Goal: Task Accomplishment & Management: Use online tool/utility

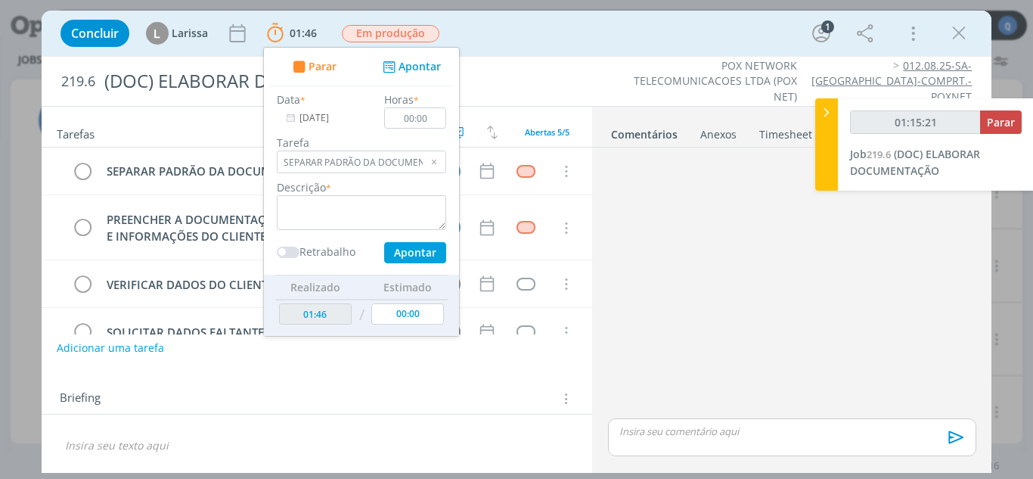
scroll to position [831, 0]
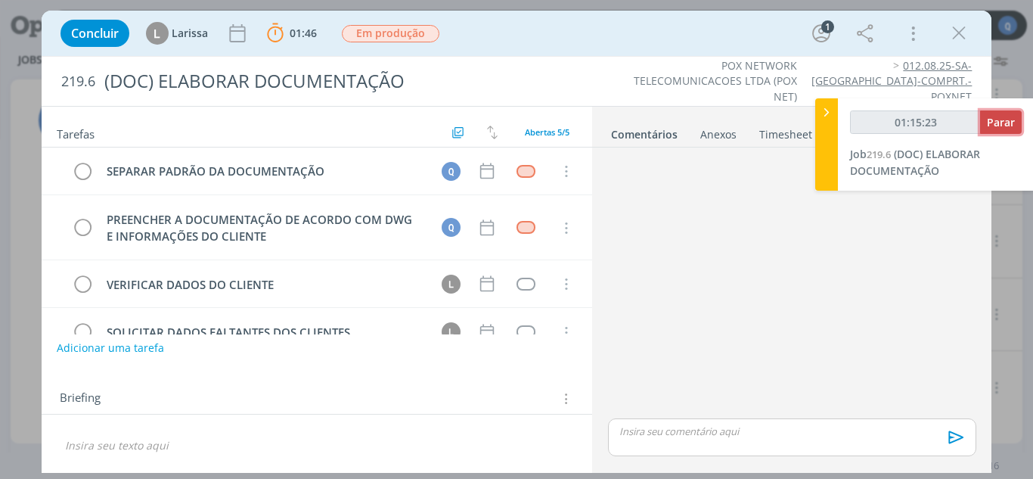
click at [986, 125] on button "Parar" at bounding box center [1001, 121] width 42 height 23
type input "01:16:00"
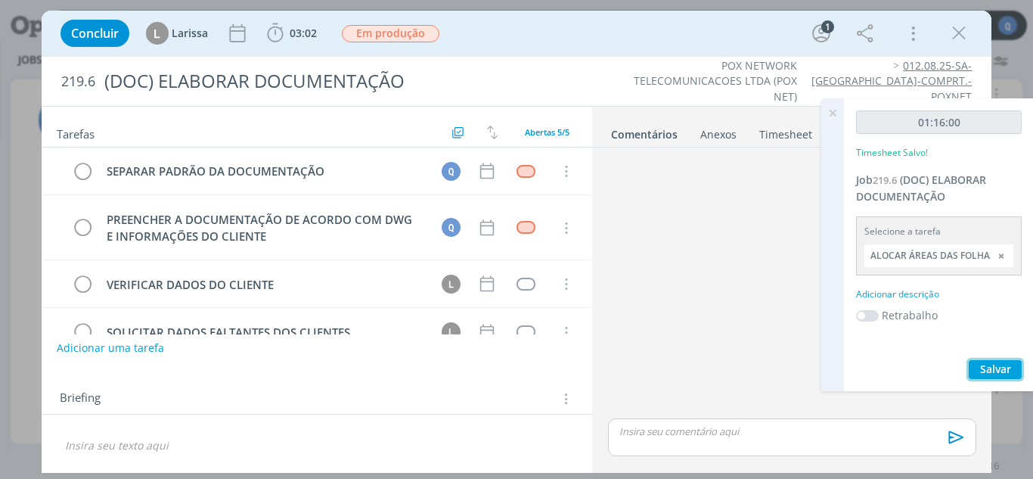
click at [993, 361] on button "Salvar" at bounding box center [995, 369] width 53 height 19
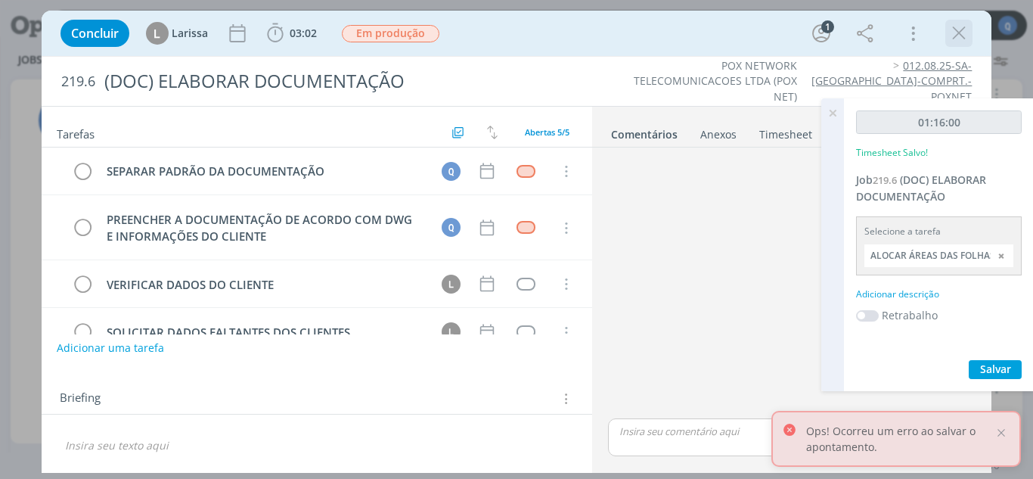
click at [963, 38] on icon "dialog" at bounding box center [959, 33] width 23 height 23
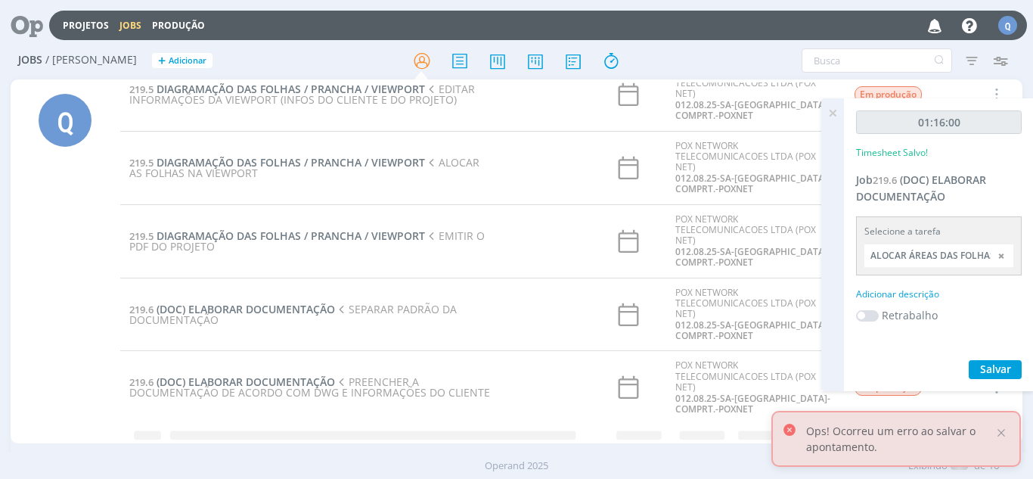
scroll to position [831, 0]
click at [962, 260] on input "ALOCAR ÁREAS DAS FOLHAS SOBRE O PROJETO" at bounding box center [939, 255] width 149 height 23
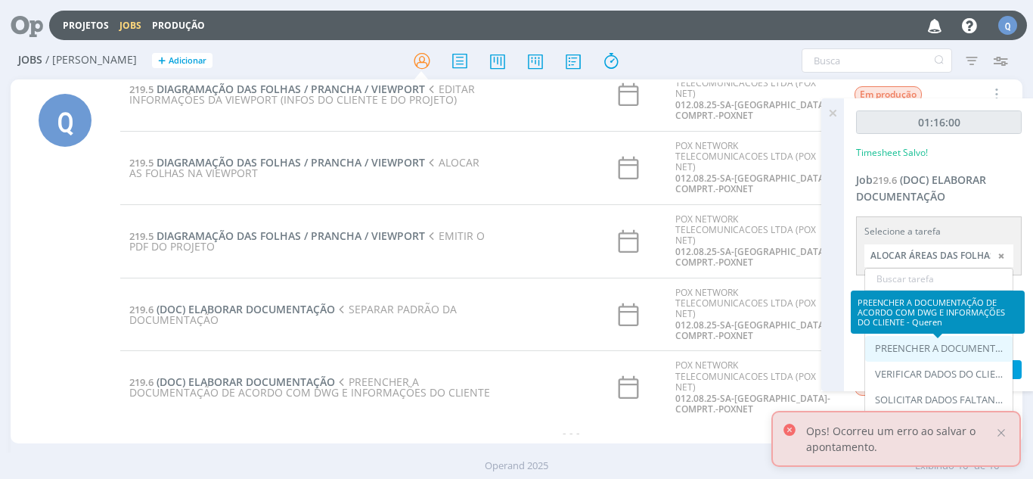
click at [953, 352] on div "PREENCHER A DOCUMENTAÇÃO DE ACORDO COM DWG E INFORMAÇÕES DO CLIENTE - Queren" at bounding box center [940, 349] width 131 height 12
type input "PREENCHER A DOCUMENTAÇÃO DE ACORDO COM DWG E INFORMAÇÕES DO CLIENTE"
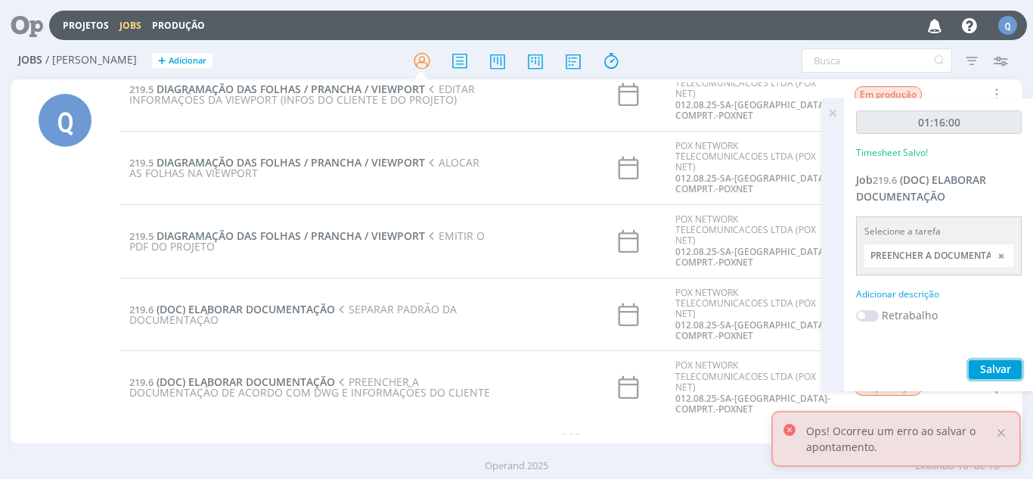
click at [983, 366] on span "Salvar" at bounding box center [995, 369] width 31 height 14
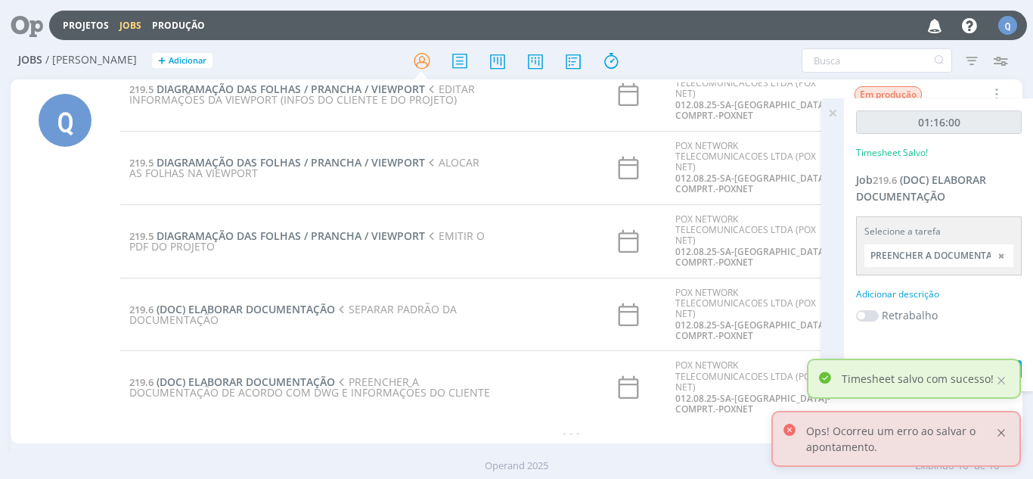
click at [1008, 431] on div at bounding box center [1002, 433] width 14 height 14
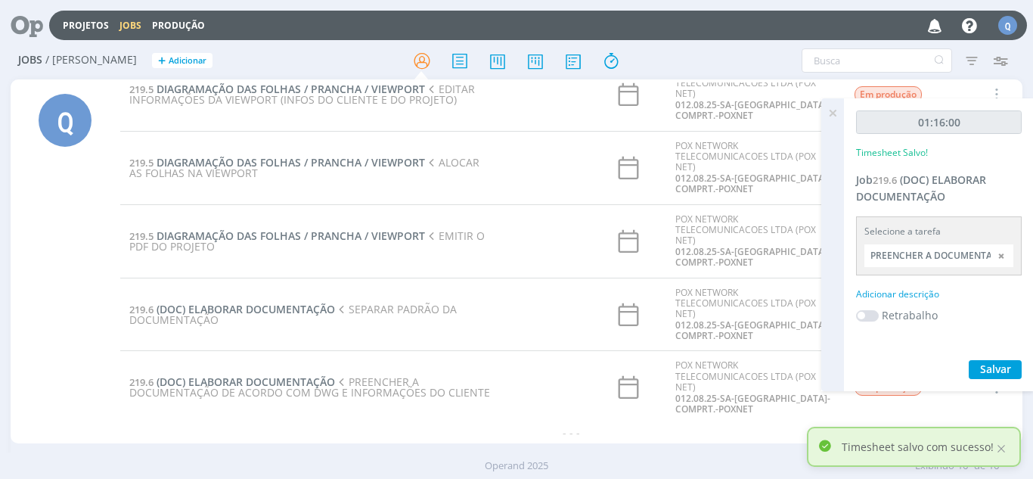
click at [825, 124] on icon at bounding box center [832, 113] width 27 height 30
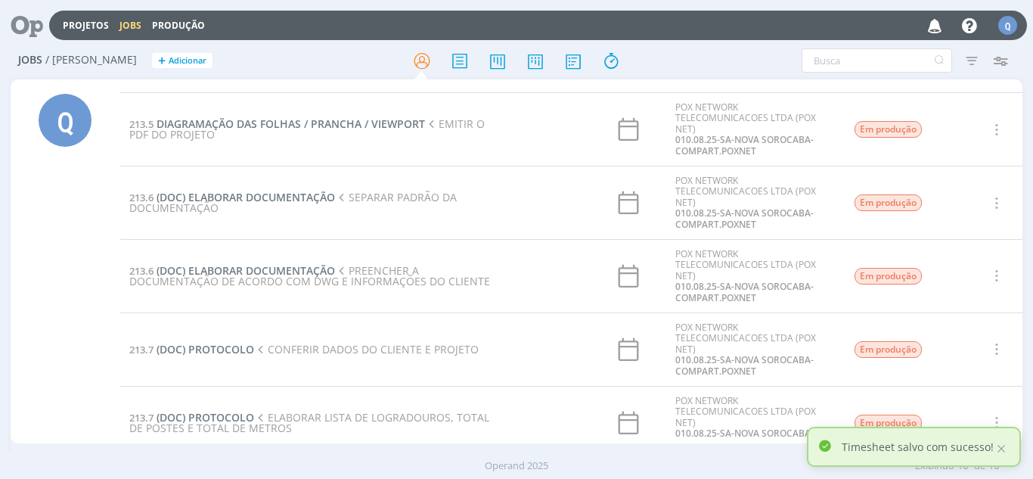
scroll to position [0, 0]
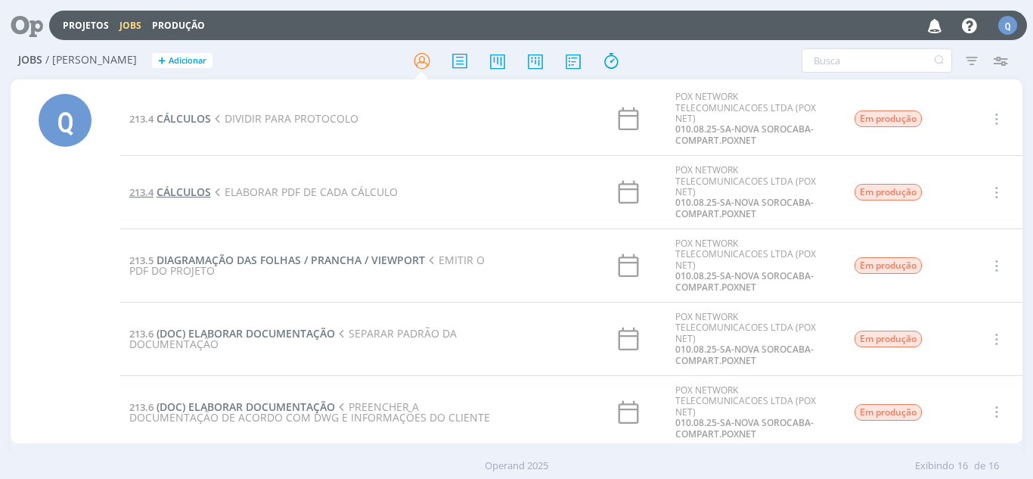
click at [193, 192] on span "CÁLCULOS" at bounding box center [184, 192] width 54 height 14
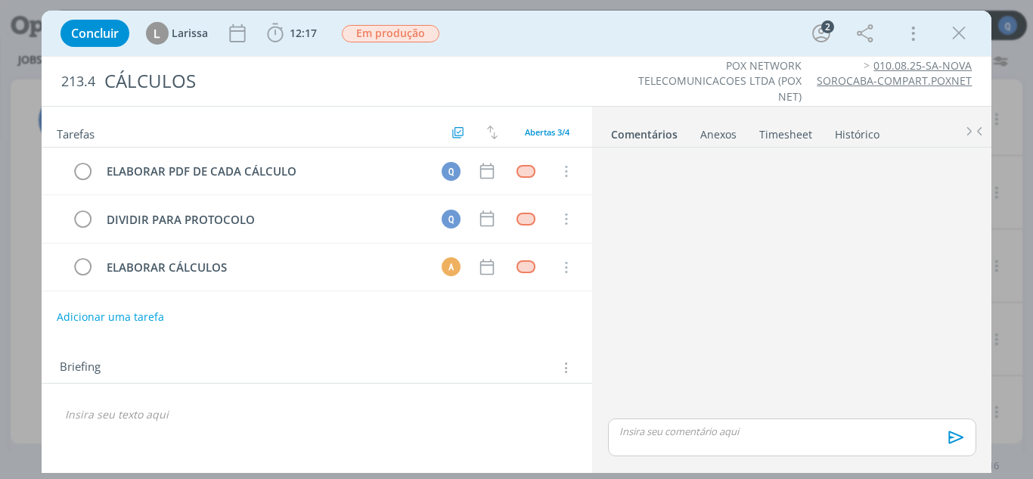
drag, startPoint x: 966, startPoint y: 26, endPoint x: 760, endPoint y: 145, distance: 238.6
click at [965, 26] on icon "dialog" at bounding box center [959, 33] width 23 height 23
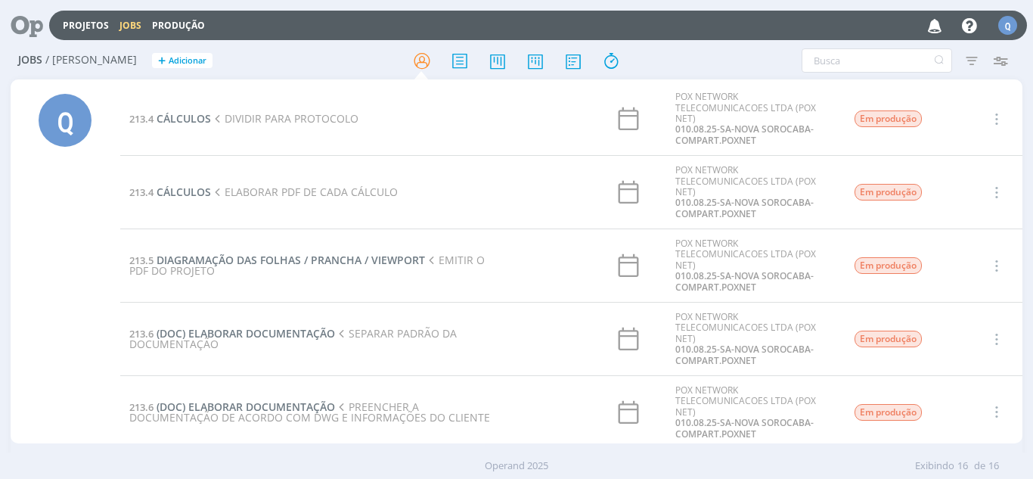
click at [178, 103] on td "213.4 CÁLCULOS DIVIDIR PARA PROTOCOLO" at bounding box center [310, 118] width 380 height 73
click at [194, 120] on span "CÁLCULOS" at bounding box center [184, 118] width 54 height 14
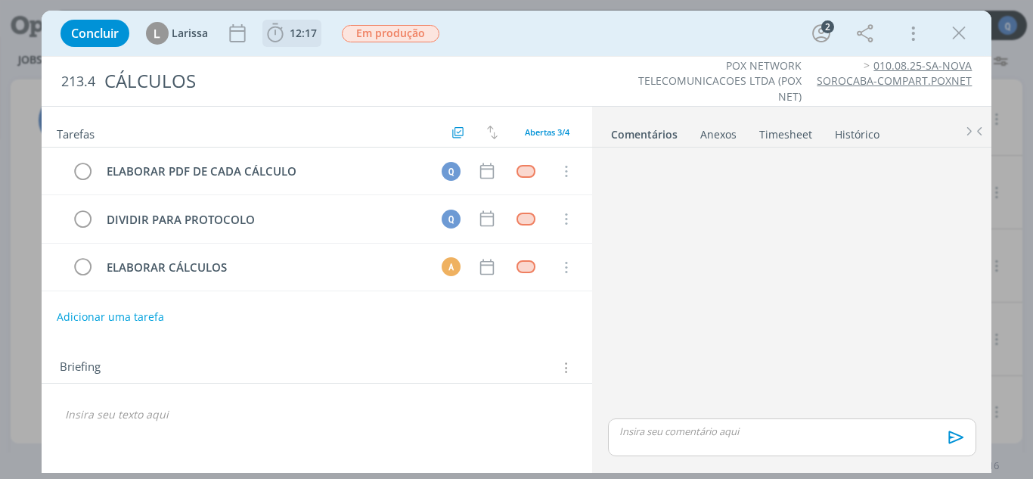
click at [283, 28] on icon "dialog" at bounding box center [275, 33] width 23 height 23
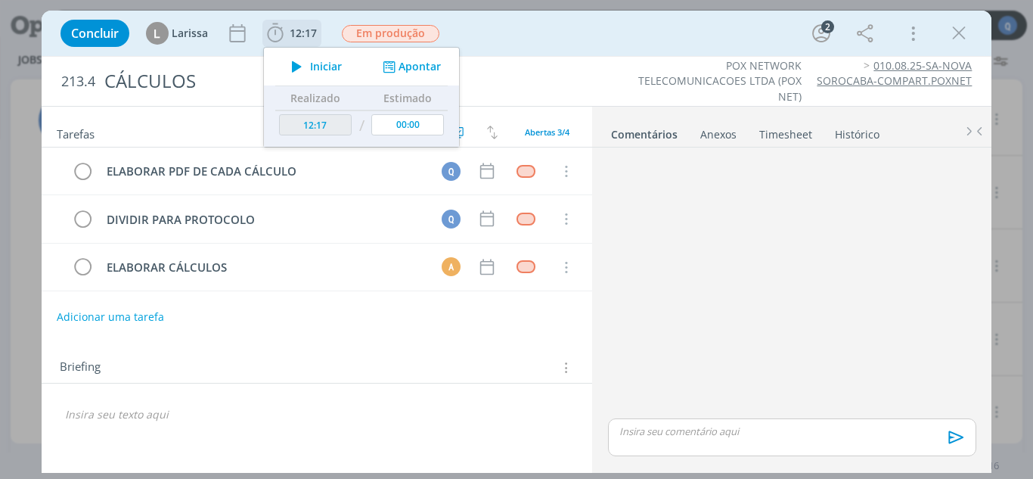
click at [292, 64] on icon "dialog" at bounding box center [297, 67] width 26 height 20
click at [421, 70] on button "Apontar" at bounding box center [410, 67] width 63 height 16
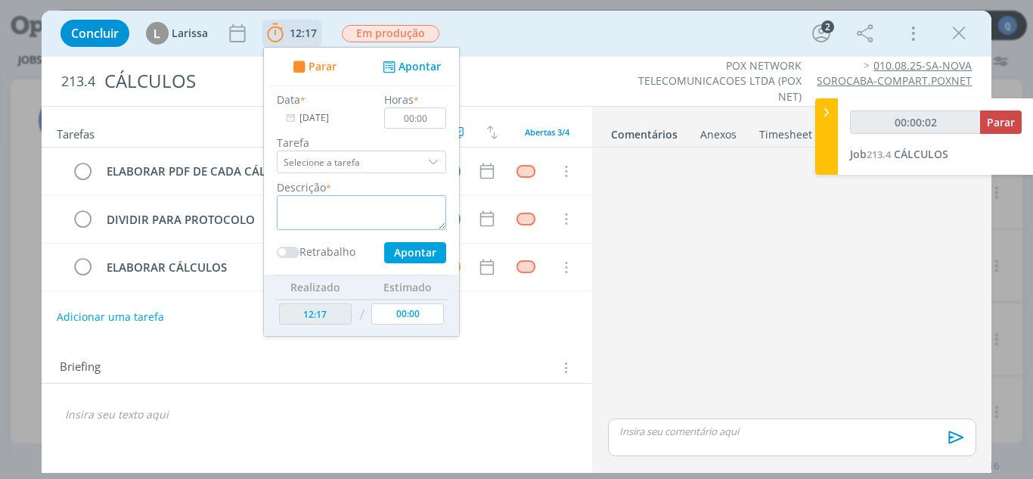
click at [361, 204] on textarea "dialog" at bounding box center [361, 212] width 169 height 35
type input "00:00:03"
type textarea "CA"
type input "00:00:04"
type textarea "CALC"
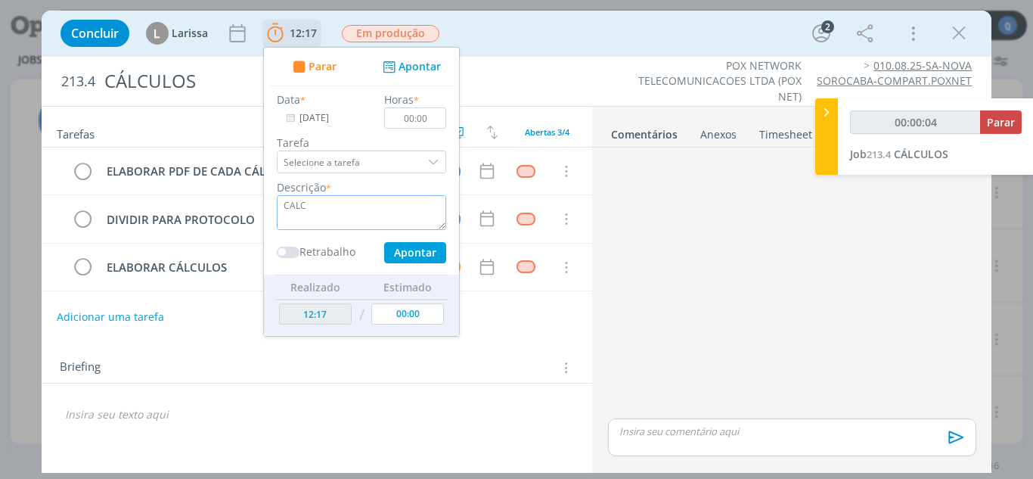
type input "00:00:05"
type textarea "CALCULOS"
type input "00:00:07"
type textarea "CALCULOS"
type input "00:00:08"
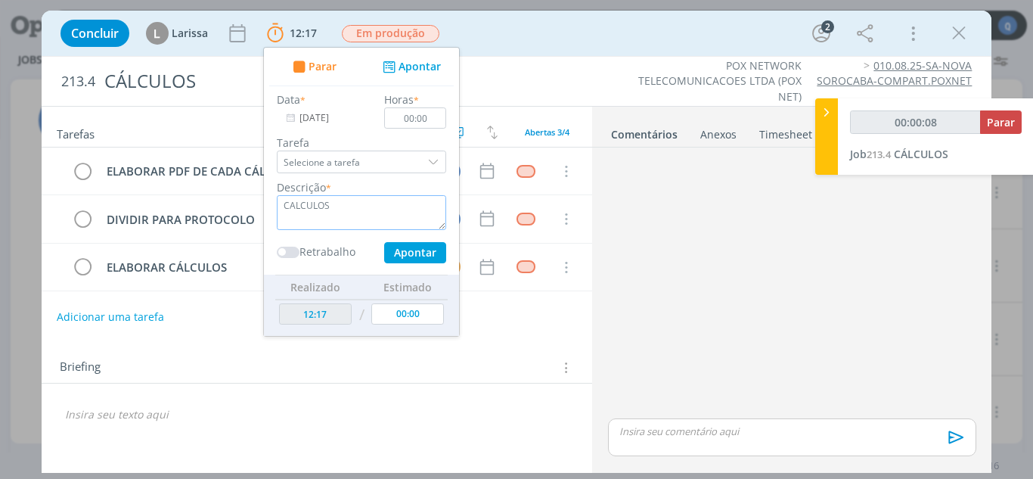
type textarea "CALCULOS"
click at [712, 228] on div "dialog" at bounding box center [792, 285] width 380 height 262
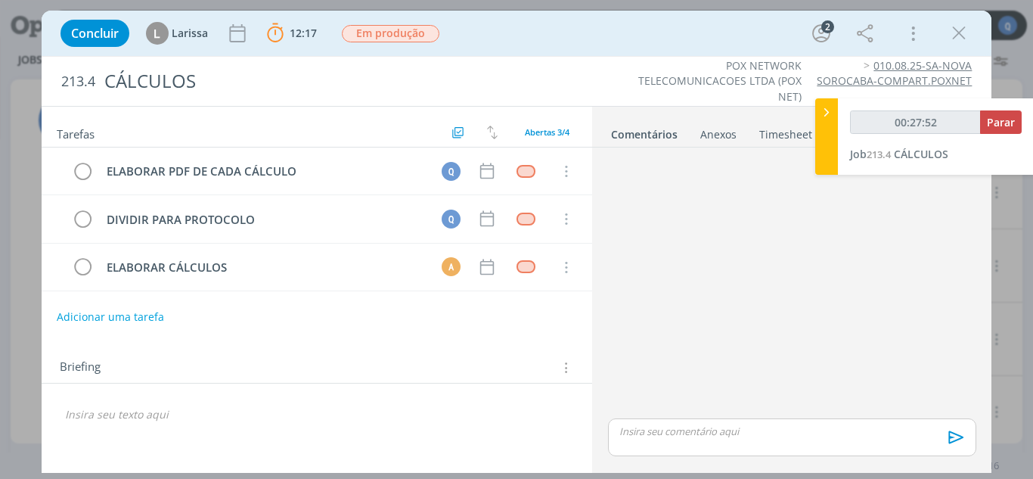
type input "00:28:52"
